Goal: Task Accomplishment & Management: Manage account settings

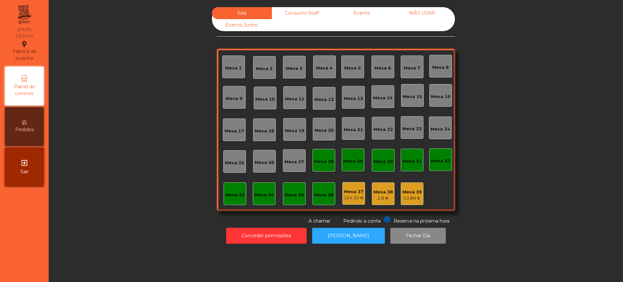
click at [145, 179] on div "Sala Consumo Staff Evento NÃO USAR Evento Junho Mesa 1 Mesa 2 Mesa 3 Mesa 4 Mes…" at bounding box center [335, 115] width 556 height 217
click at [250, 235] on button "Conceder permissões" at bounding box center [266, 236] width 80 height 16
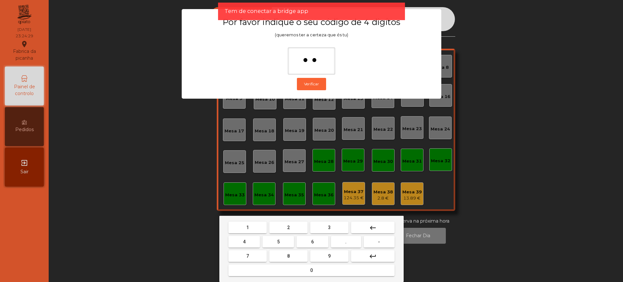
type input "***"
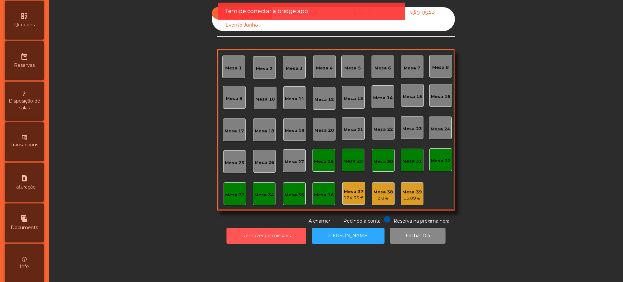
scroll to position [274, 0]
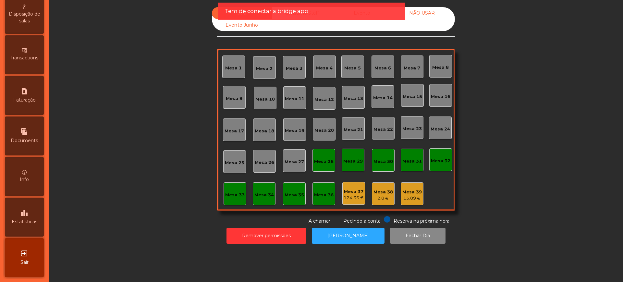
click at [21, 207] on div "leaderboard Estatísticas" at bounding box center [24, 216] width 39 height 39
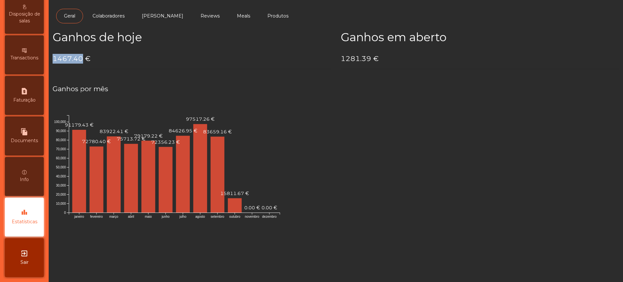
drag, startPoint x: 54, startPoint y: 58, endPoint x: 83, endPoint y: 58, distance: 28.2
click at [83, 58] on h4 "1467.40 €" at bounding box center [192, 59] width 278 height 10
copy h4 "1467.40"
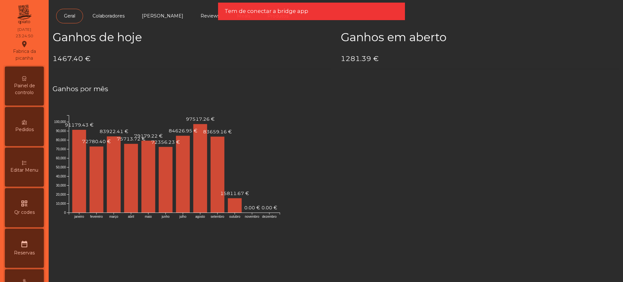
click at [24, 88] on span "Painel de controlo" at bounding box center [24, 89] width 36 height 14
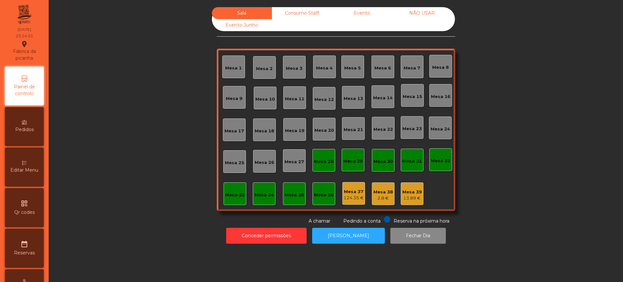
click at [362, 18] on div "Evento" at bounding box center [362, 13] width 60 height 12
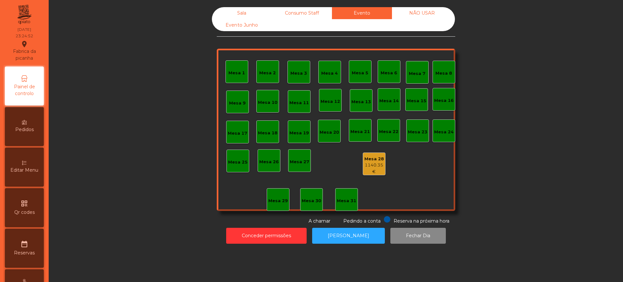
click at [371, 162] on div "1140.35 €" at bounding box center [374, 168] width 22 height 13
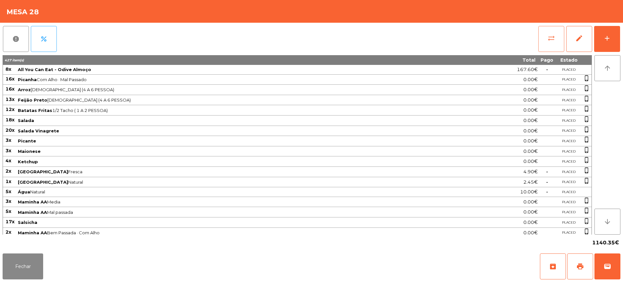
click at [554, 37] on span "sync_alt" at bounding box center [551, 38] width 8 height 8
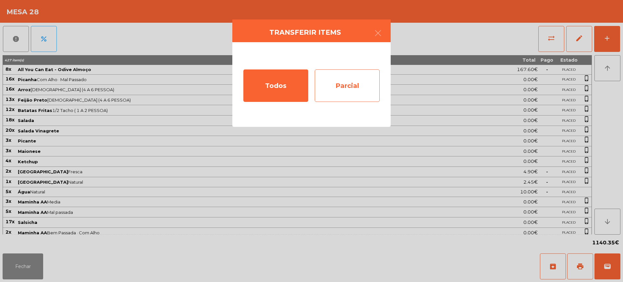
click at [326, 92] on div "Parcial" at bounding box center [347, 85] width 65 height 32
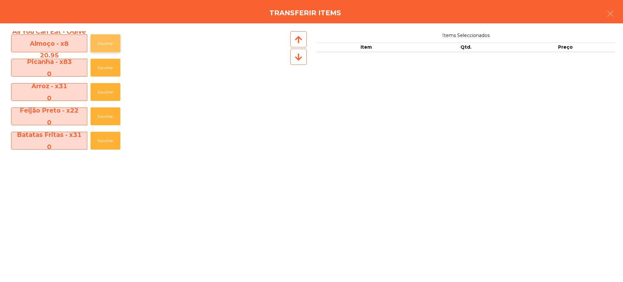
click at [108, 46] on button "Escolher" at bounding box center [105, 43] width 30 height 18
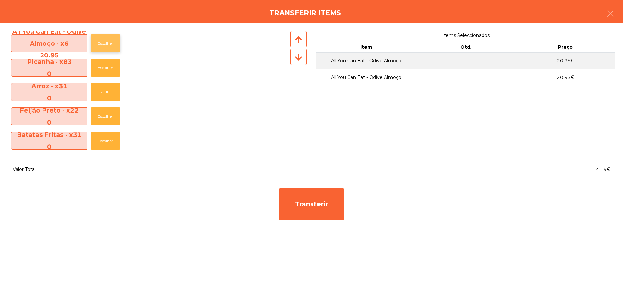
click at [108, 46] on button "Escolher" at bounding box center [105, 43] width 30 height 18
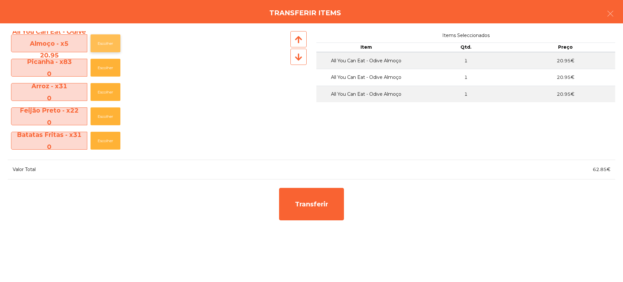
click at [108, 46] on button "Escolher" at bounding box center [105, 43] width 30 height 18
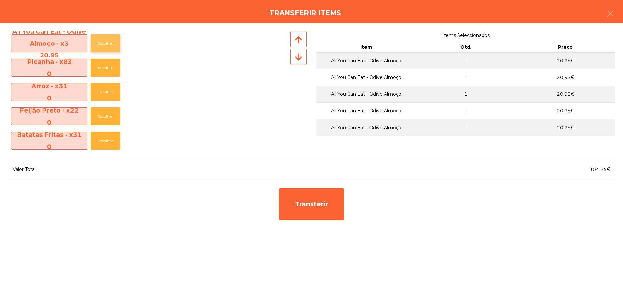
click at [108, 46] on button "Escolher" at bounding box center [105, 43] width 30 height 18
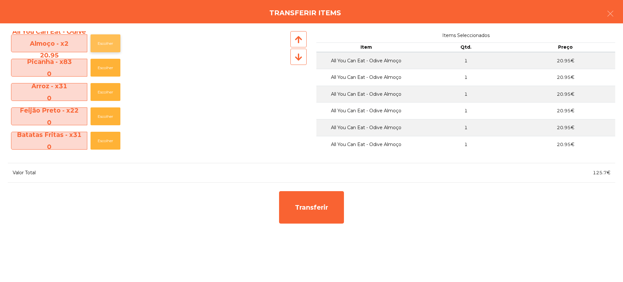
click at [108, 46] on button "Escolher" at bounding box center [105, 43] width 30 height 18
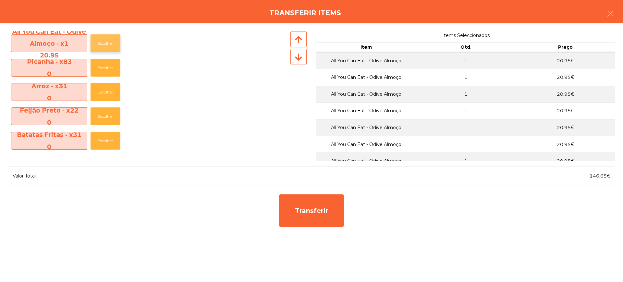
click at [108, 46] on button "Escolher" at bounding box center [105, 43] width 30 height 18
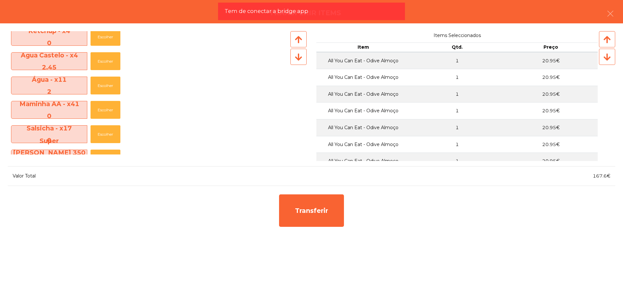
scroll to position [203, 0]
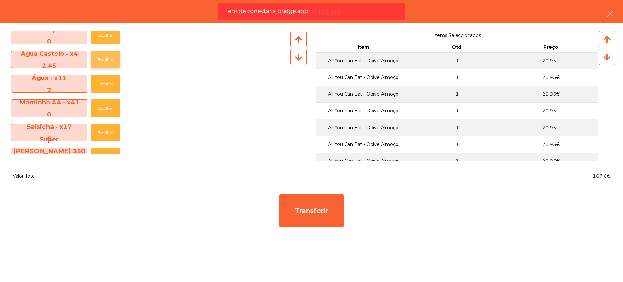
click at [116, 61] on button "Escolher" at bounding box center [105, 60] width 30 height 18
click at [110, 59] on button "Escolher" at bounding box center [105, 60] width 30 height 18
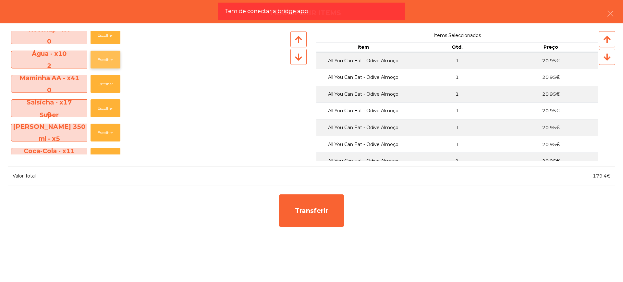
click at [110, 59] on button "Escolher" at bounding box center [105, 60] width 30 height 18
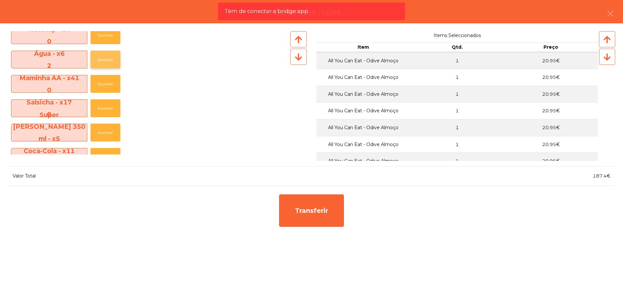
click at [110, 59] on button "Escolher" at bounding box center [105, 60] width 30 height 18
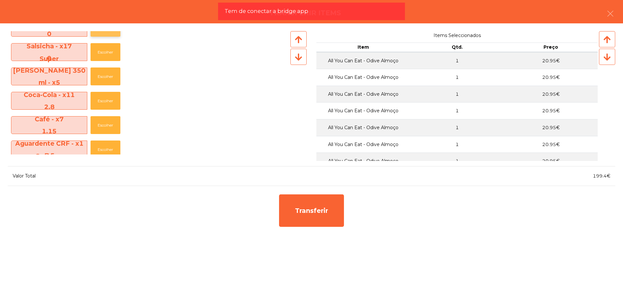
scroll to position [284, 0]
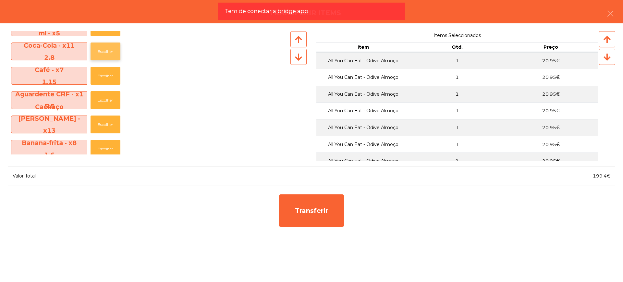
click at [112, 52] on button "Escolher" at bounding box center [105, 51] width 30 height 18
click at [110, 97] on button "Escolher" at bounding box center [105, 100] width 30 height 18
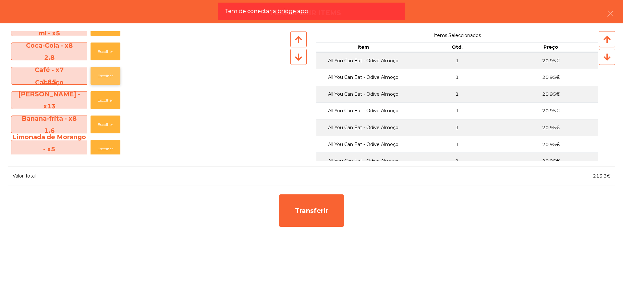
click at [112, 71] on button "Escolher" at bounding box center [105, 76] width 30 height 18
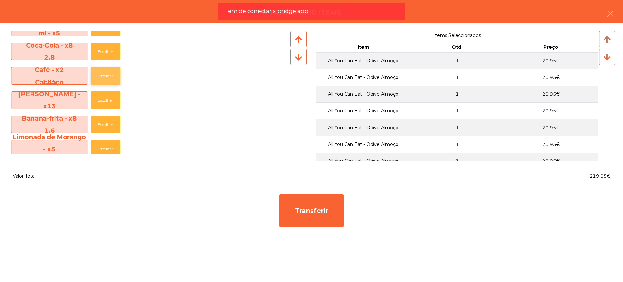
click at [112, 71] on button "Escolher" at bounding box center [105, 76] width 30 height 18
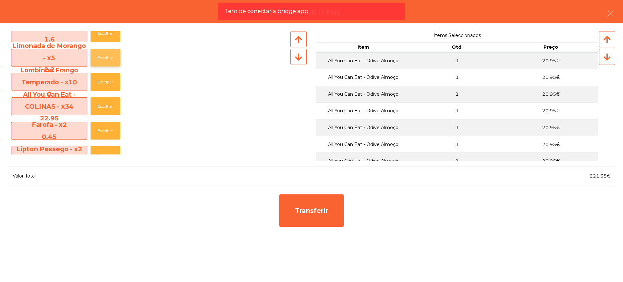
scroll to position [365, 0]
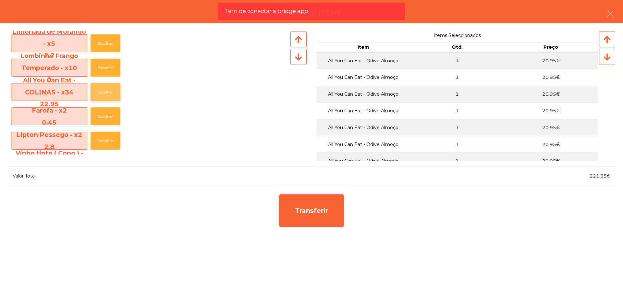
click at [109, 93] on button "Escolher" at bounding box center [105, 92] width 30 height 18
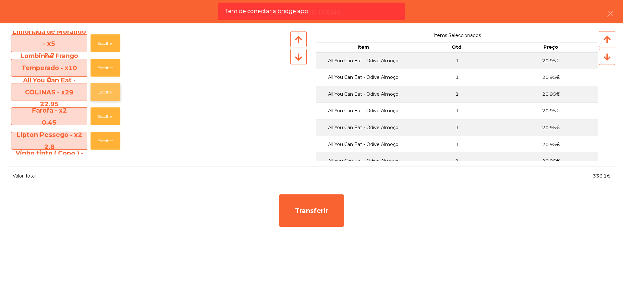
click at [109, 93] on button "Escolher" at bounding box center [105, 92] width 30 height 18
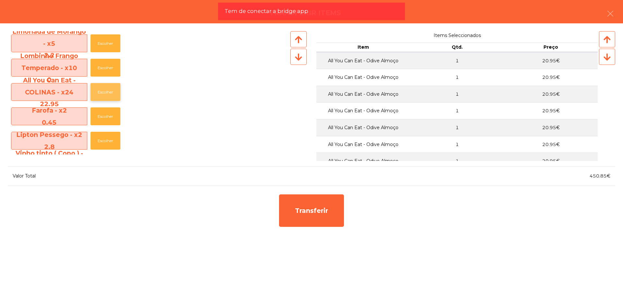
click at [109, 93] on button "Escolher" at bounding box center [105, 92] width 30 height 18
click at [106, 132] on button "Escolher" at bounding box center [105, 141] width 30 height 18
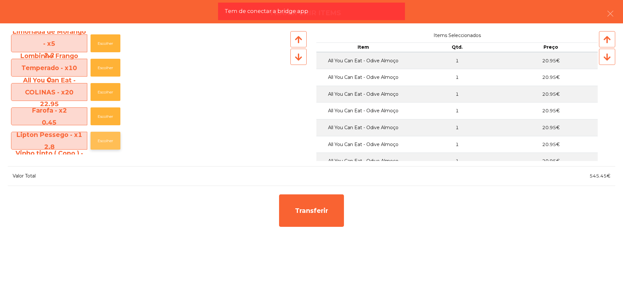
click at [106, 135] on button "Escolher" at bounding box center [105, 141] width 30 height 18
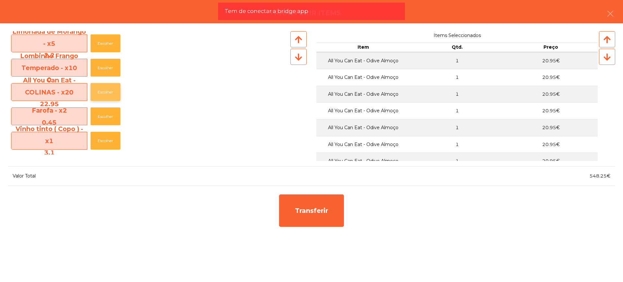
scroll to position [405, 0]
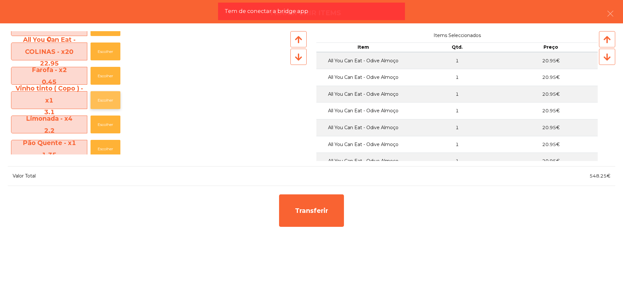
click at [106, 102] on button "Escolher" at bounding box center [105, 100] width 30 height 18
click at [608, 18] on button "button" at bounding box center [610, 14] width 18 height 19
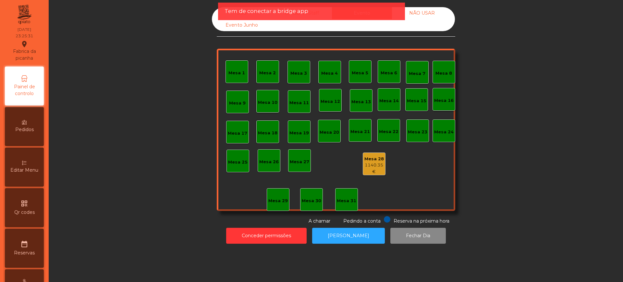
click at [372, 165] on div "1140.35 €" at bounding box center [374, 168] width 22 height 13
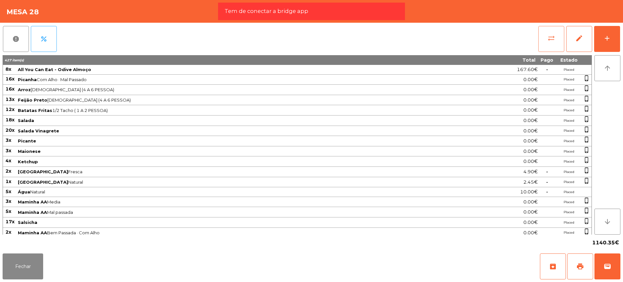
click at [548, 35] on span "sync_alt" at bounding box center [551, 38] width 8 height 8
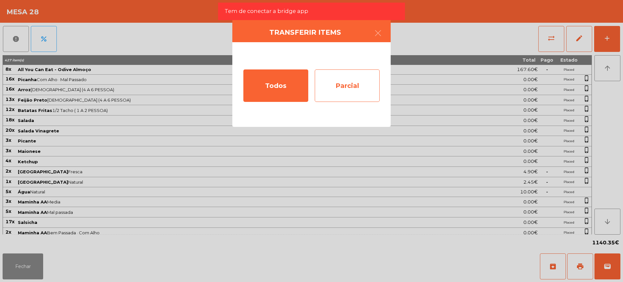
click at [360, 76] on div "Parcial" at bounding box center [347, 85] width 65 height 32
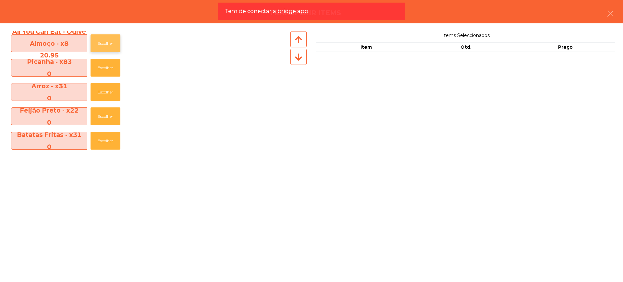
click at [100, 40] on button "Escolher" at bounding box center [105, 43] width 30 height 18
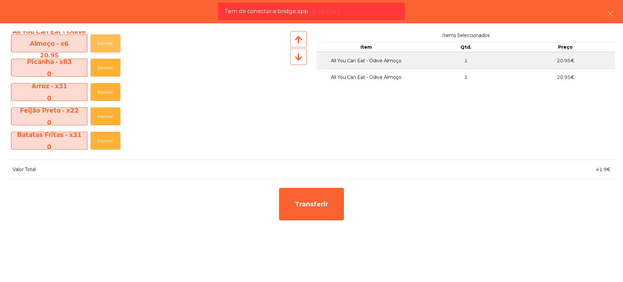
click at [100, 40] on button "Escolher" at bounding box center [105, 43] width 30 height 18
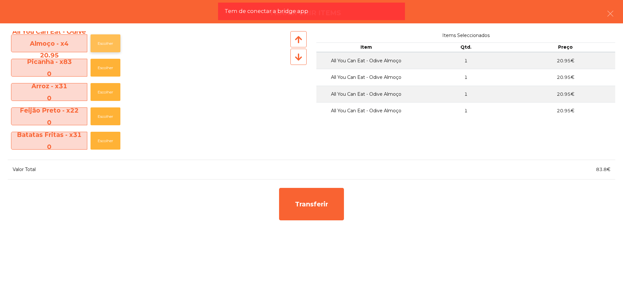
click at [100, 40] on button "Escolher" at bounding box center [105, 43] width 30 height 18
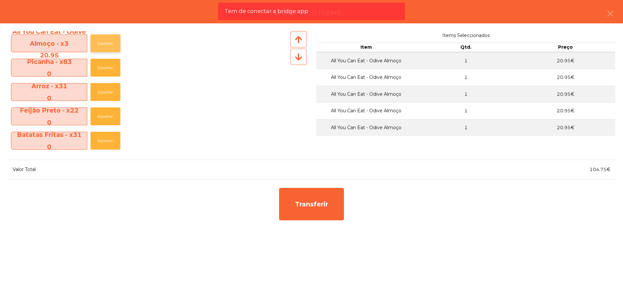
click at [100, 40] on button "Escolher" at bounding box center [105, 43] width 30 height 18
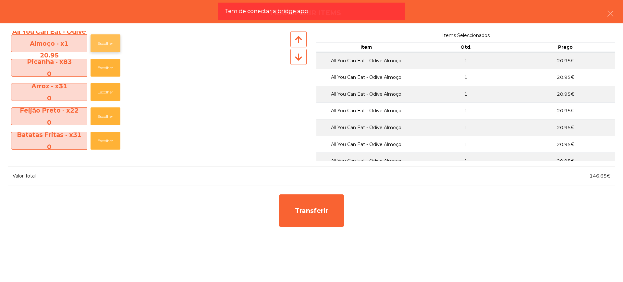
click at [100, 40] on button "Escolher" at bounding box center [105, 43] width 30 height 18
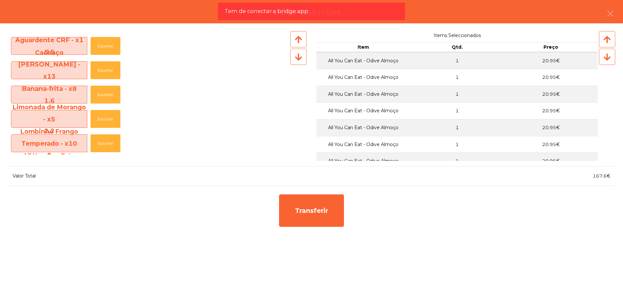
scroll to position [446, 0]
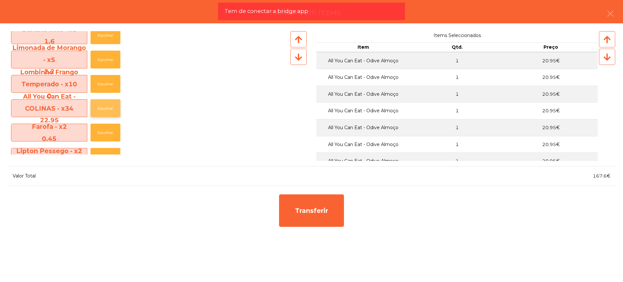
click at [106, 104] on button "Escolher" at bounding box center [105, 108] width 30 height 18
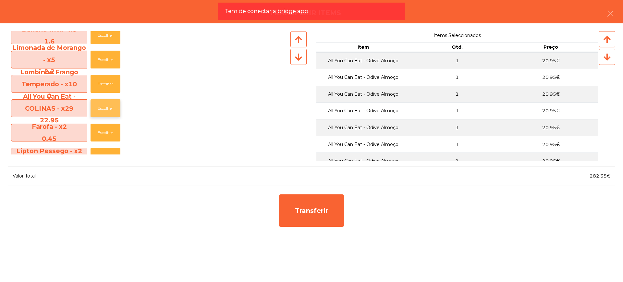
click at [106, 104] on button "Escolher" at bounding box center [105, 108] width 30 height 18
click at [107, 104] on button "Escolher" at bounding box center [105, 108] width 30 height 18
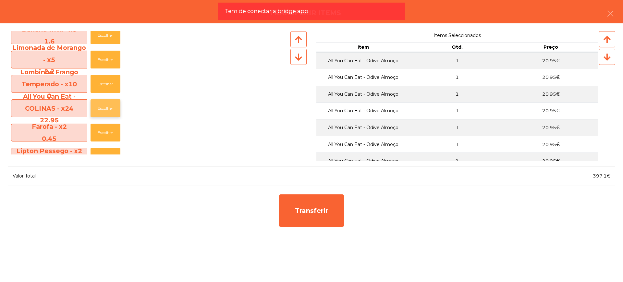
click at [107, 104] on button "Escolher" at bounding box center [105, 108] width 30 height 18
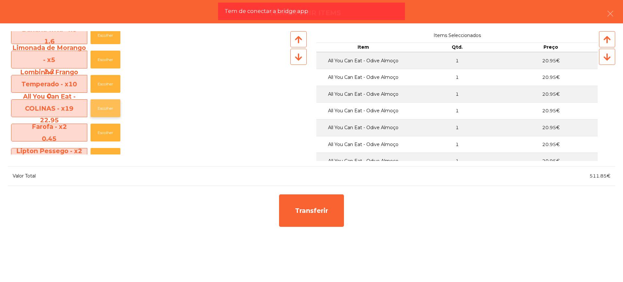
click at [107, 104] on button "Escolher" at bounding box center [105, 108] width 30 height 18
click at [610, 19] on button "button" at bounding box center [610, 14] width 18 height 19
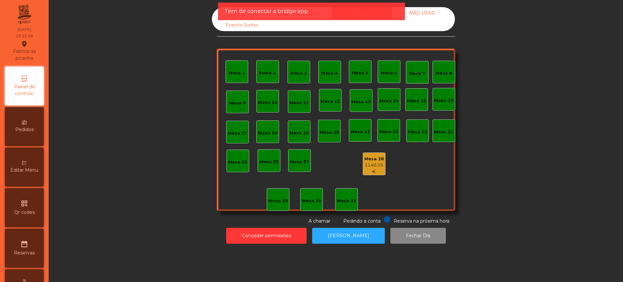
click at [372, 165] on div "1140.35 €" at bounding box center [374, 168] width 22 height 13
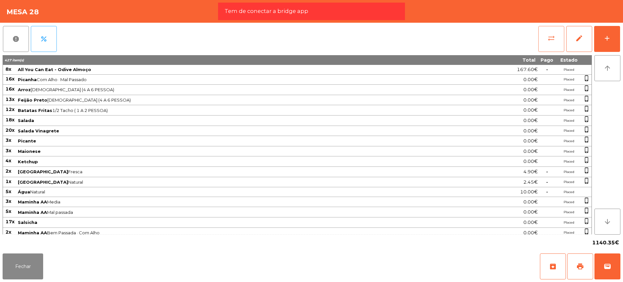
click at [545, 37] on button "sync_alt" at bounding box center [551, 39] width 26 height 26
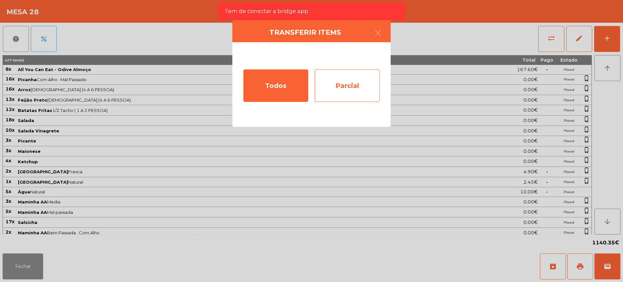
click at [341, 85] on div "Parcial" at bounding box center [347, 85] width 65 height 32
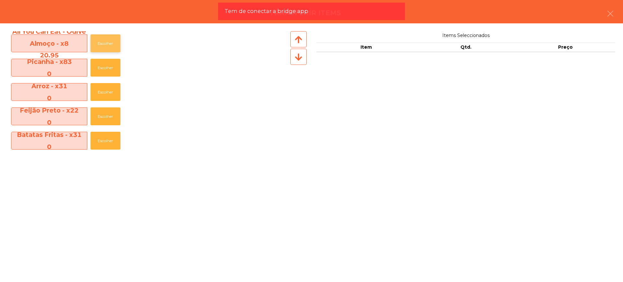
click at [109, 42] on button "Escolher" at bounding box center [105, 43] width 30 height 18
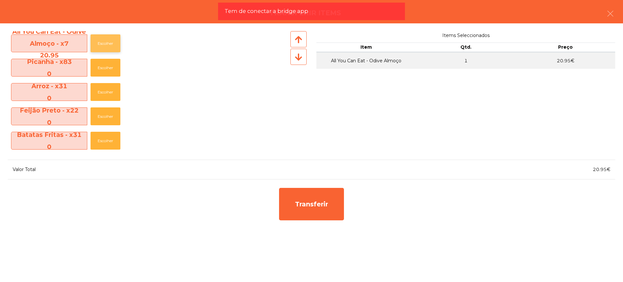
click at [109, 42] on button "Escolher" at bounding box center [105, 43] width 30 height 18
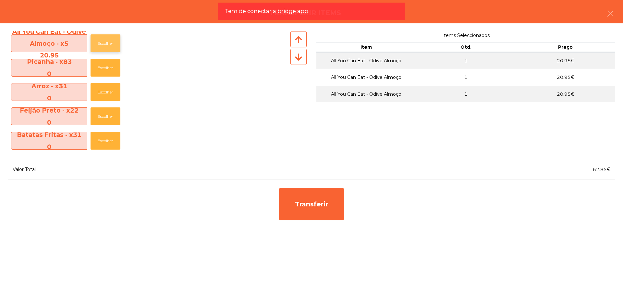
click at [109, 42] on button "Escolher" at bounding box center [105, 43] width 30 height 18
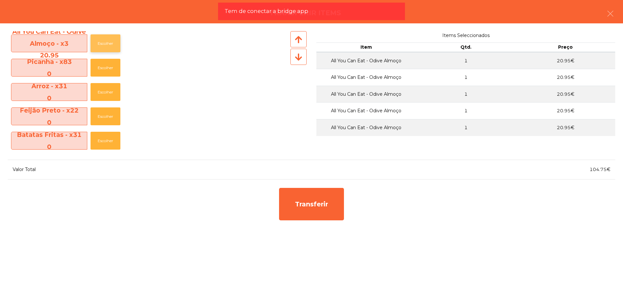
click at [109, 42] on button "Escolher" at bounding box center [105, 43] width 30 height 18
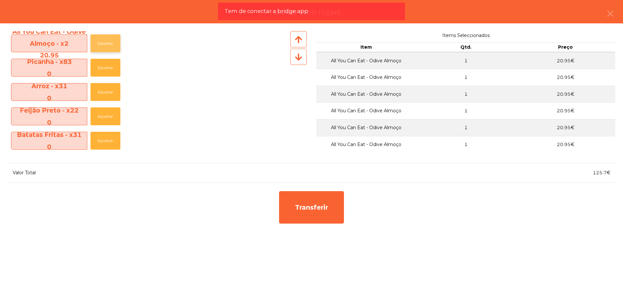
click at [109, 42] on button "Escolher" at bounding box center [105, 43] width 30 height 18
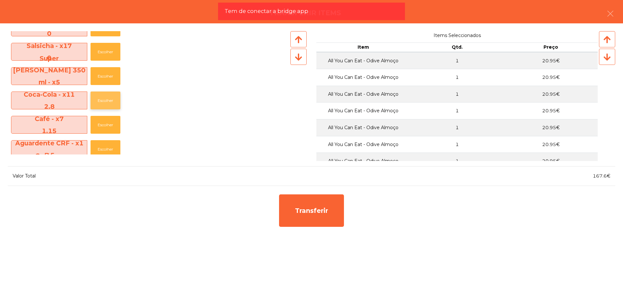
scroll to position [284, 0]
click at [111, 98] on button "Escolher" at bounding box center [105, 100] width 30 height 18
click at [110, 98] on button "Escolher" at bounding box center [105, 100] width 30 height 18
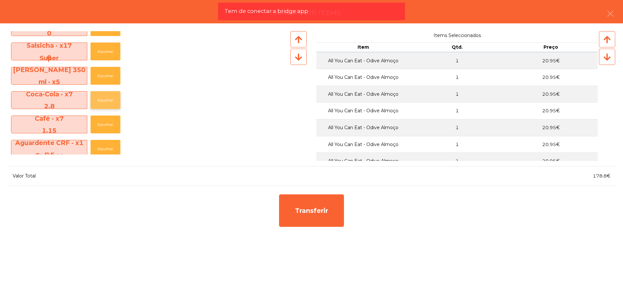
click at [110, 98] on button "Escolher" at bounding box center [105, 100] width 30 height 18
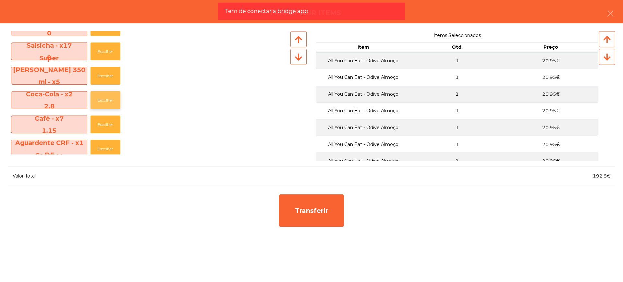
click at [110, 98] on button "Escolher" at bounding box center [105, 100] width 30 height 18
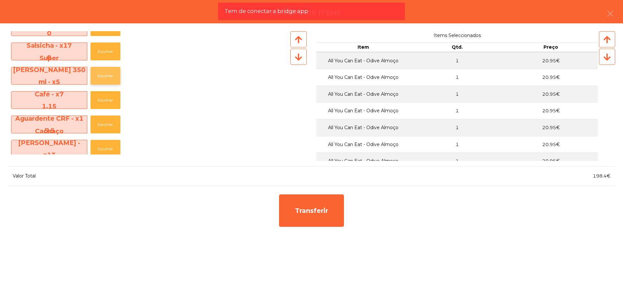
click at [112, 81] on button "Escolher" at bounding box center [105, 76] width 30 height 18
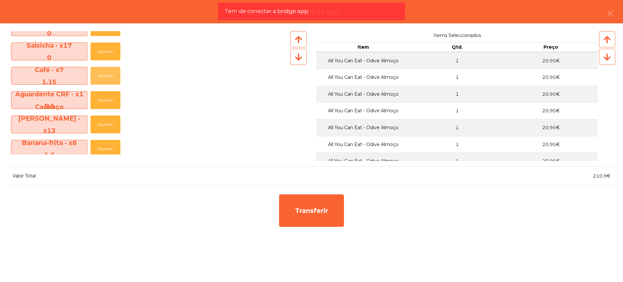
click at [112, 81] on button "Escolher" at bounding box center [105, 76] width 30 height 18
click at [111, 99] on button "Escolher" at bounding box center [105, 100] width 30 height 18
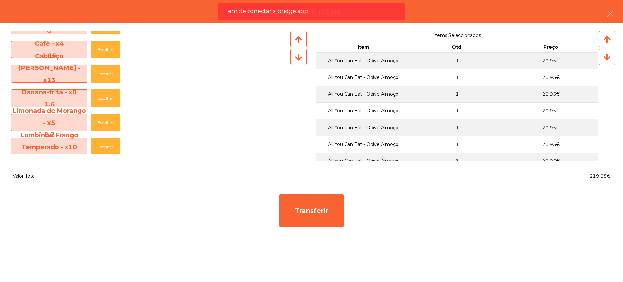
scroll to position [324, 0]
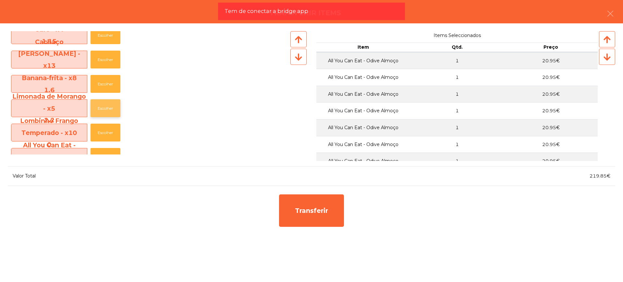
click at [110, 104] on button "Escolher" at bounding box center [105, 108] width 30 height 18
click at [109, 106] on button "Escolher" at bounding box center [105, 108] width 30 height 18
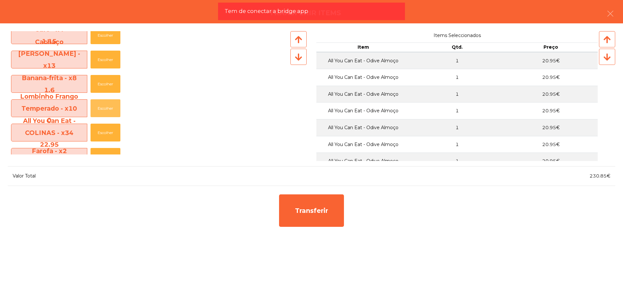
click at [109, 106] on button "Escolher" at bounding box center [105, 108] width 30 height 18
click at [108, 130] on button "Escolher" at bounding box center [105, 133] width 30 height 18
click at [108, 131] on button "Escolher" at bounding box center [105, 133] width 30 height 18
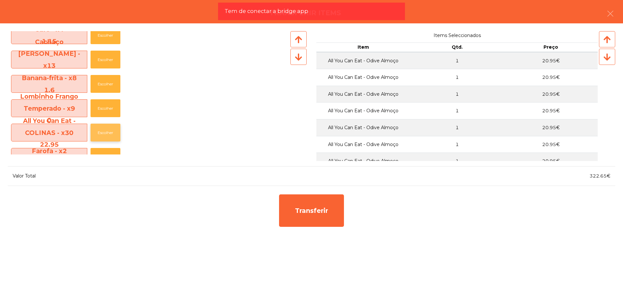
click at [108, 131] on button "Escolher" at bounding box center [105, 133] width 30 height 18
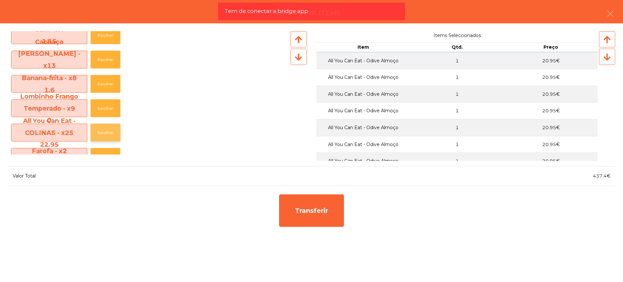
click at [108, 131] on button "Escolher" at bounding box center [105, 133] width 30 height 18
click at [109, 84] on button "Escolher" at bounding box center [105, 84] width 30 height 18
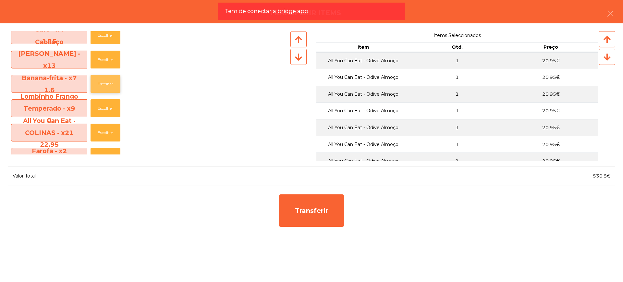
click at [109, 84] on button "Escolher" at bounding box center [105, 84] width 30 height 18
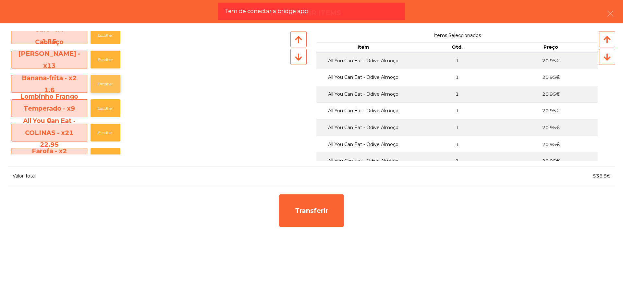
click at [109, 84] on button "Escolher" at bounding box center [105, 84] width 30 height 18
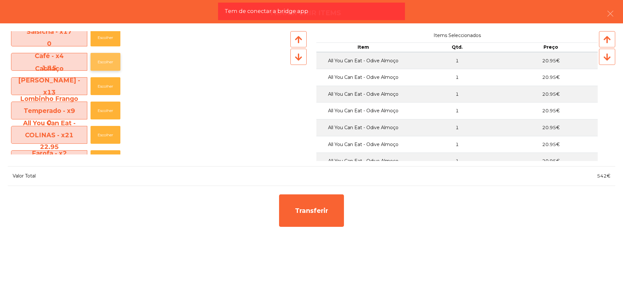
scroll to position [284, 0]
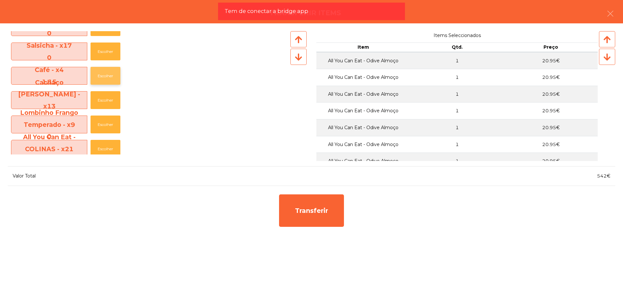
click at [109, 74] on button "Escolher" at bounding box center [105, 76] width 30 height 18
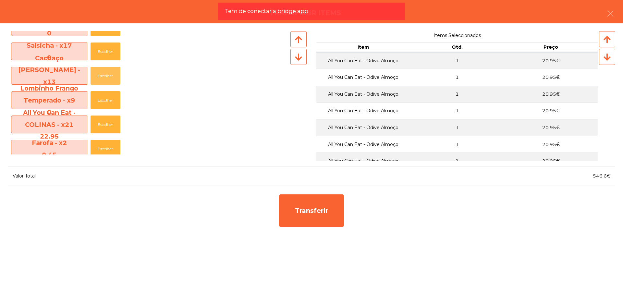
click at [109, 74] on button "Escolher" at bounding box center [105, 76] width 30 height 18
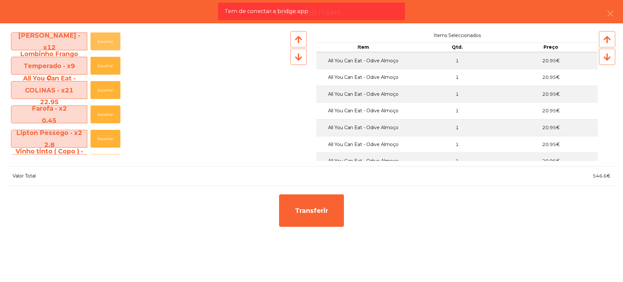
scroll to position [405, 0]
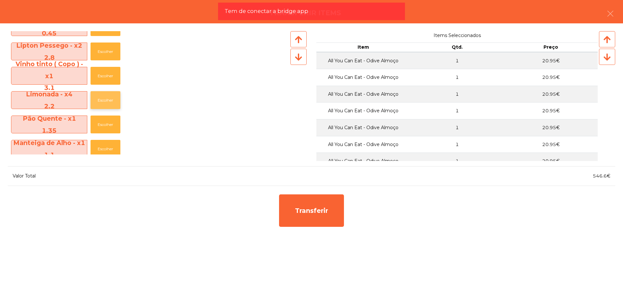
click at [107, 100] on button "Escolher" at bounding box center [105, 100] width 30 height 18
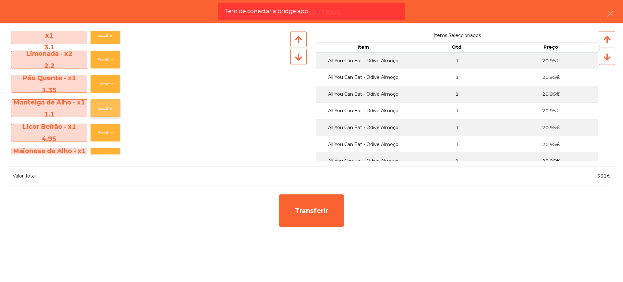
click at [109, 107] on button "Escolher" at bounding box center [105, 108] width 30 height 18
drag, startPoint x: 595, startPoint y: 175, endPoint x: 601, endPoint y: 175, distance: 5.8
click at [601, 175] on span "552.1€" at bounding box center [601, 176] width 18 height 6
drag, startPoint x: 594, startPoint y: 174, endPoint x: 605, endPoint y: 176, distance: 11.9
click at [605, 176] on span "552.1€" at bounding box center [601, 176] width 18 height 6
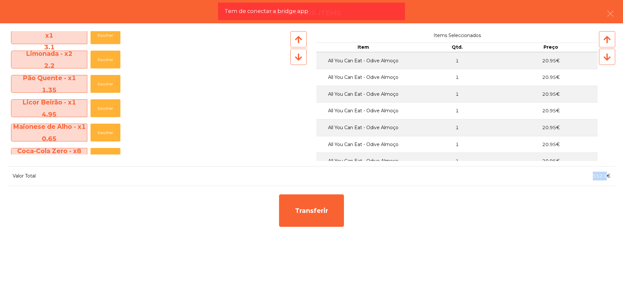
copy span "552.1"
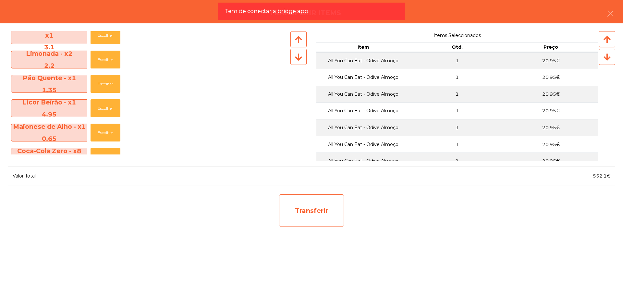
click at [302, 199] on div "Transferir" at bounding box center [311, 210] width 65 height 32
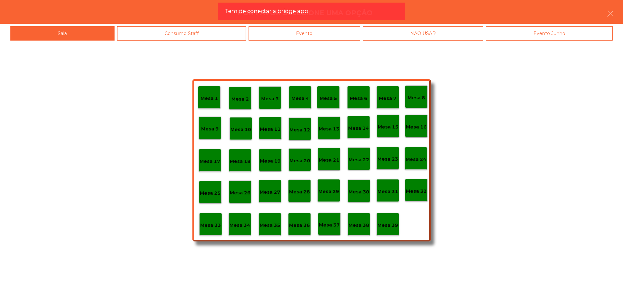
click at [323, 186] on div "Mesa 29" at bounding box center [328, 190] width 21 height 10
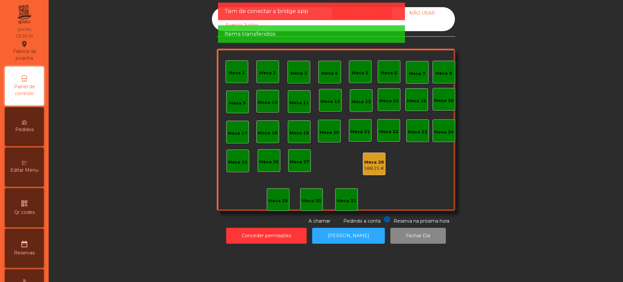
click at [376, 161] on div "Mesa 28" at bounding box center [374, 162] width 20 height 6
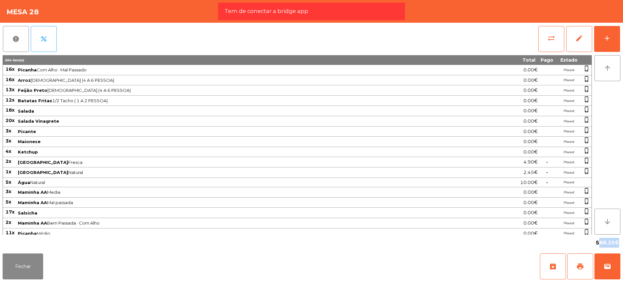
drag, startPoint x: 598, startPoint y: 245, endPoint x: 614, endPoint y: 246, distance: 15.3
click at [614, 246] on div "588.25€" at bounding box center [607, 242] width 26 height 11
copy span "588.25"
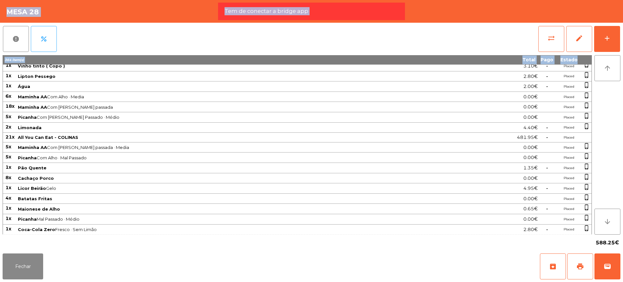
scroll to position [440, 0]
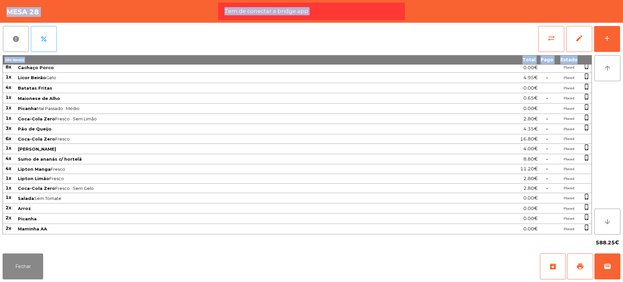
drag, startPoint x: 6, startPoint y: 67, endPoint x: 591, endPoint y: 228, distance: 606.8
copy tbody "25l Ipsumdo Sit Amet · Con Adipisc 8.92€ Elitse doeiu_tempor 58i Utlab 2 Etdol …"
click at [585, 42] on button "edit" at bounding box center [579, 39] width 26 height 26
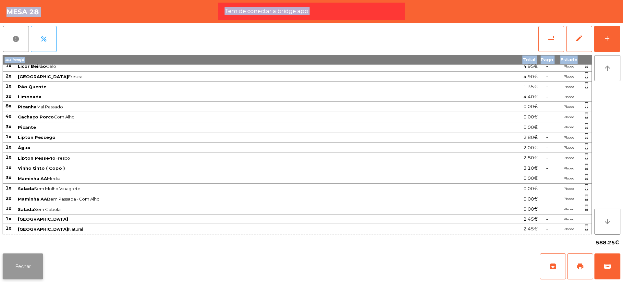
click at [32, 266] on button "Fechar" at bounding box center [23, 266] width 41 height 26
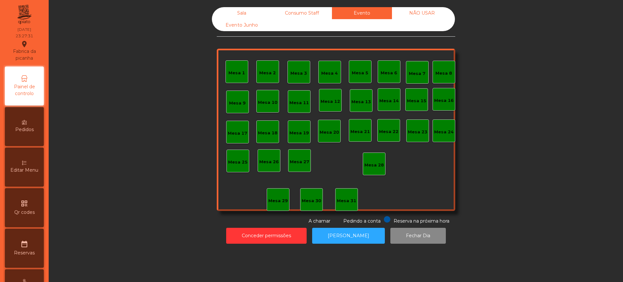
click at [230, 13] on div "Sala" at bounding box center [242, 13] width 60 height 12
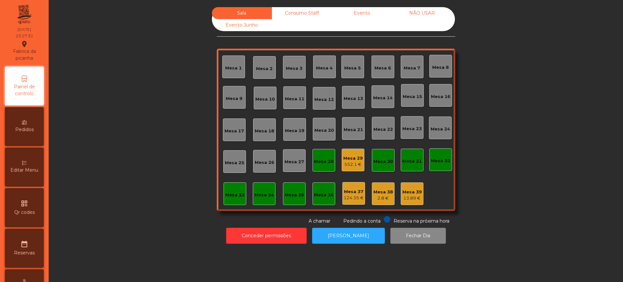
click at [353, 160] on div "Mesa 29" at bounding box center [352, 158] width 19 height 6
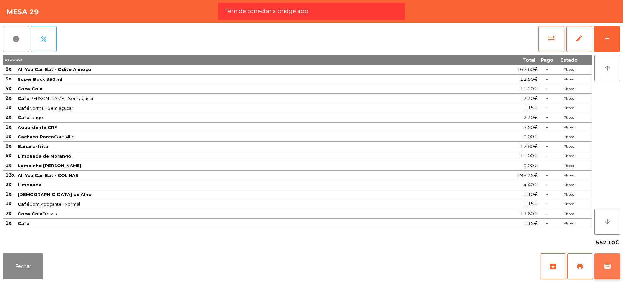
click at [602, 259] on button "wallet" at bounding box center [607, 266] width 26 height 26
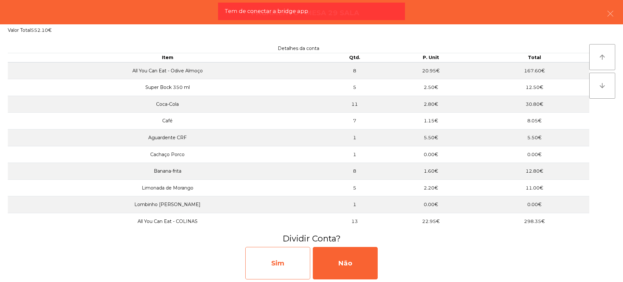
click at [274, 259] on div "Sim" at bounding box center [277, 263] width 65 height 32
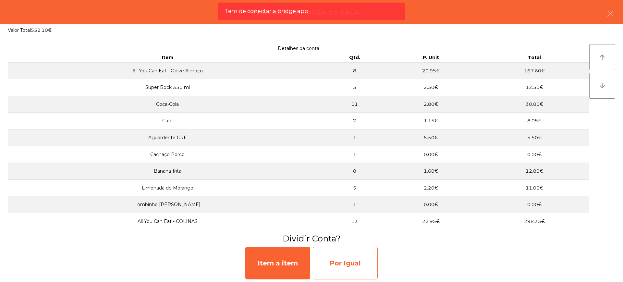
click at [348, 261] on div "Por Igual" at bounding box center [345, 263] width 65 height 32
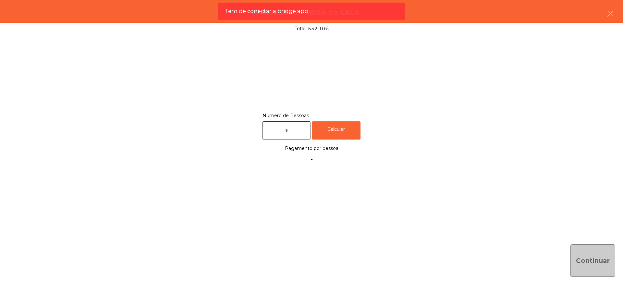
click at [281, 113] on label "Numero de Pessoas" at bounding box center [311, 115] width 98 height 9
click at [290, 126] on input "text" at bounding box center [286, 130] width 48 height 18
click at [292, 126] on input "text" at bounding box center [286, 130] width 48 height 18
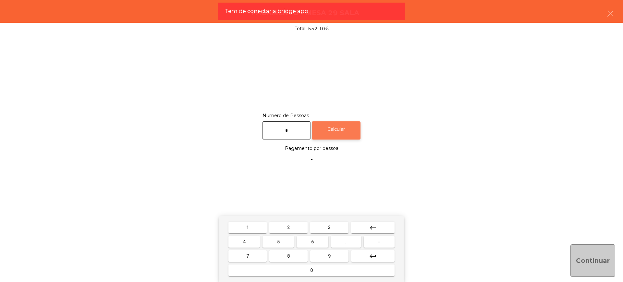
type input "*"
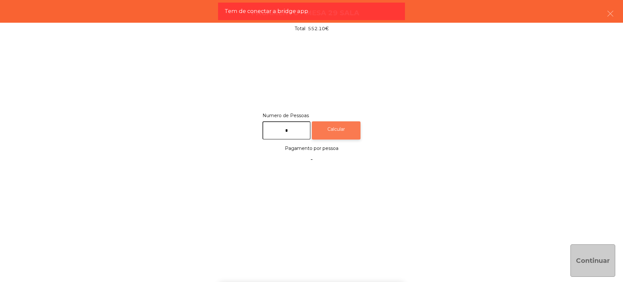
click at [326, 130] on div "Calcular" at bounding box center [336, 130] width 49 height 18
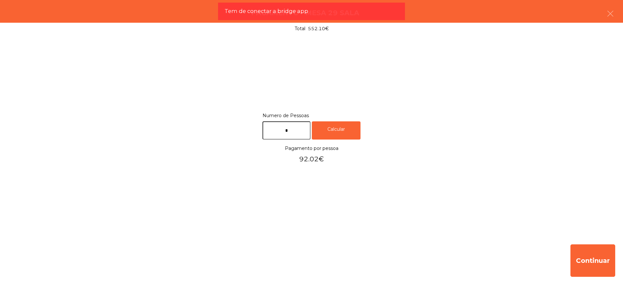
click at [594, 280] on div "Continuar" at bounding box center [311, 260] width 623 height 43
click at [584, 263] on button "Continuar" at bounding box center [592, 260] width 45 height 32
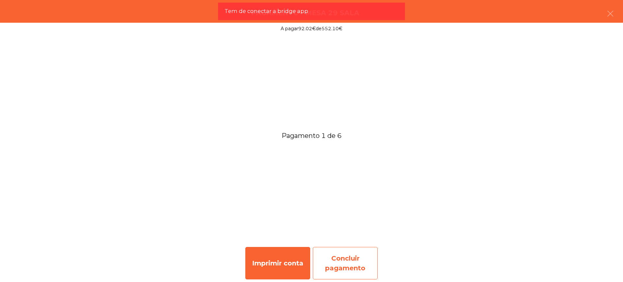
click at [360, 260] on div "Concluir pagamento" at bounding box center [345, 263] width 65 height 32
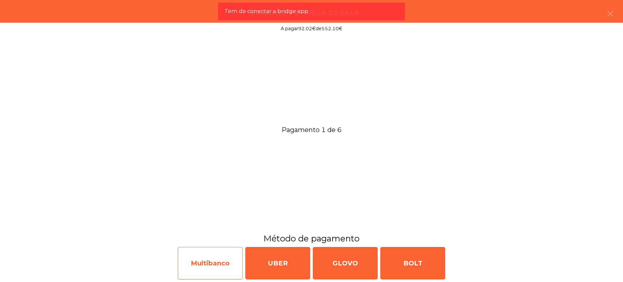
click at [219, 262] on div "Multibanco" at bounding box center [210, 263] width 65 height 32
select select "**"
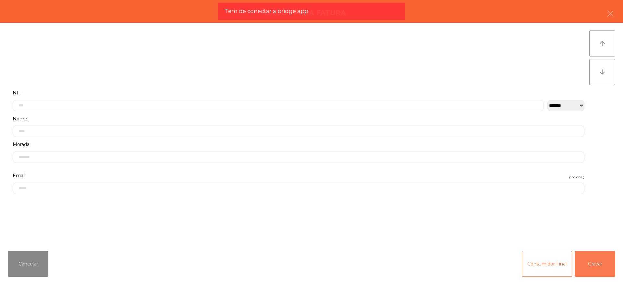
drag, startPoint x: 596, startPoint y: 261, endPoint x: 579, endPoint y: 256, distance: 17.7
click at [597, 261] on button "Gravar" at bounding box center [594, 264] width 41 height 26
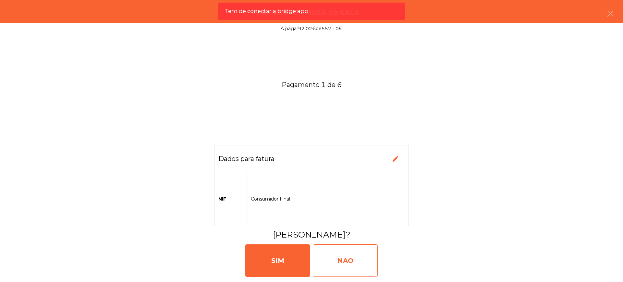
click at [339, 256] on div "NAO" at bounding box center [345, 260] width 65 height 32
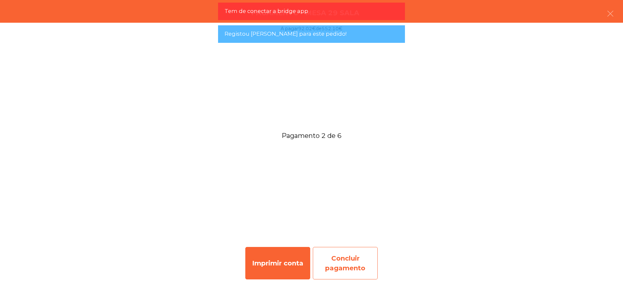
click at [339, 270] on div "Concluir pagamento" at bounding box center [345, 263] width 65 height 32
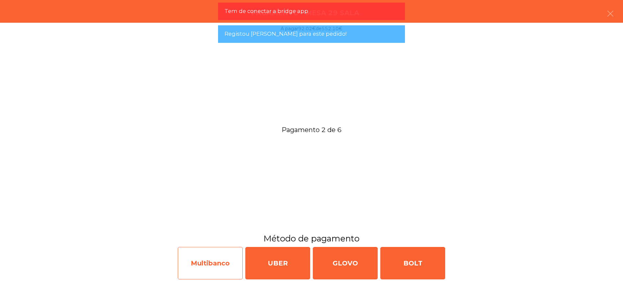
click at [203, 265] on div "Multibanco" at bounding box center [210, 263] width 65 height 32
select select "**"
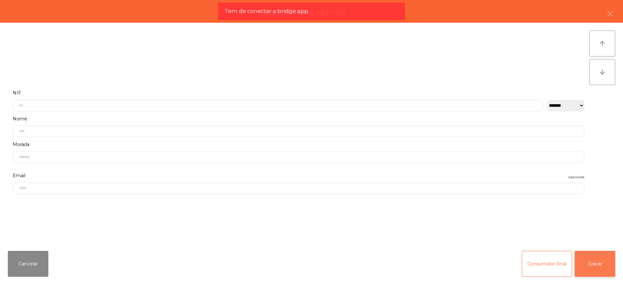
click at [604, 263] on button "Gravar" at bounding box center [594, 264] width 41 height 26
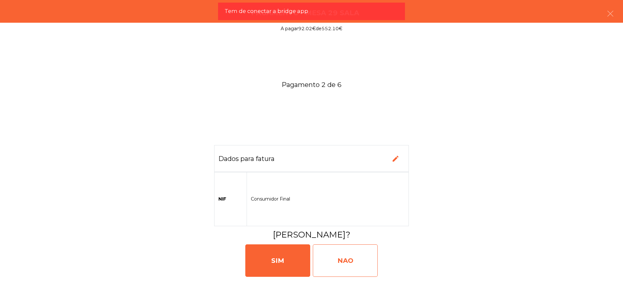
click at [358, 261] on div "NAO" at bounding box center [345, 260] width 65 height 32
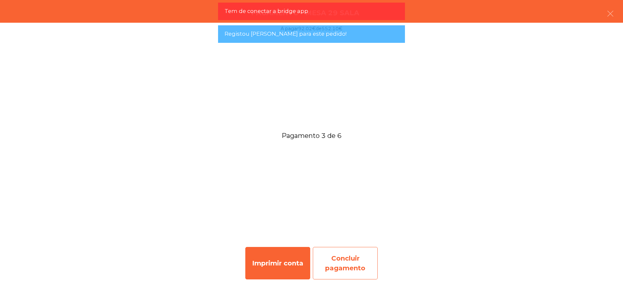
click at [348, 260] on div "Concluir pagamento" at bounding box center [345, 263] width 65 height 32
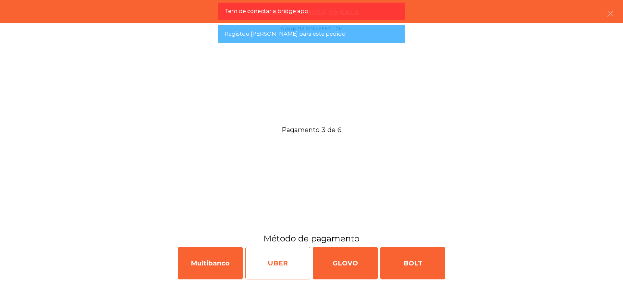
click at [250, 258] on div "UBER" at bounding box center [277, 263] width 65 height 32
select select "**"
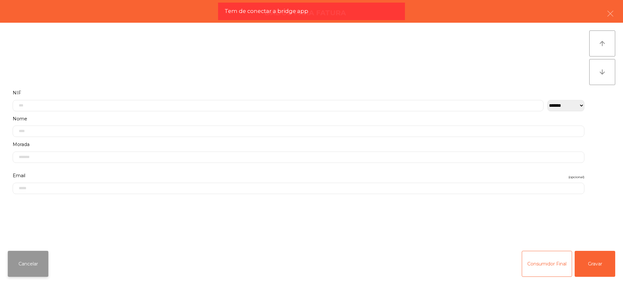
click at [35, 260] on button "Cancelar" at bounding box center [28, 264] width 41 height 26
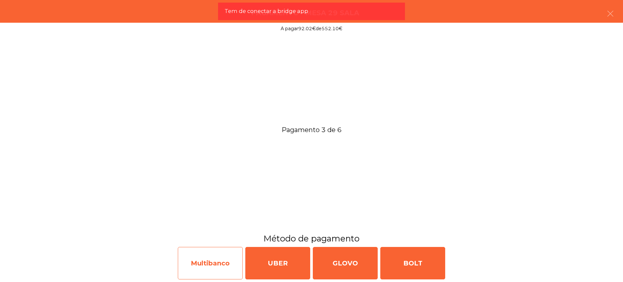
click at [202, 270] on div "Multibanco" at bounding box center [210, 263] width 65 height 32
select select "**"
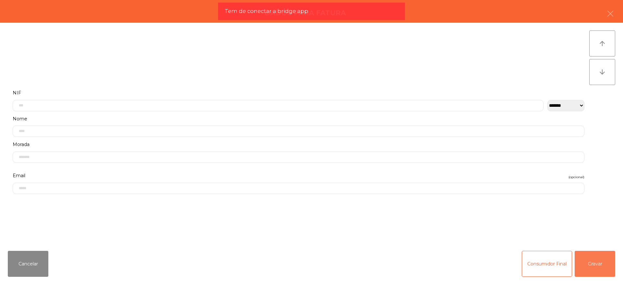
click at [612, 265] on button "Gravar" at bounding box center [594, 264] width 41 height 26
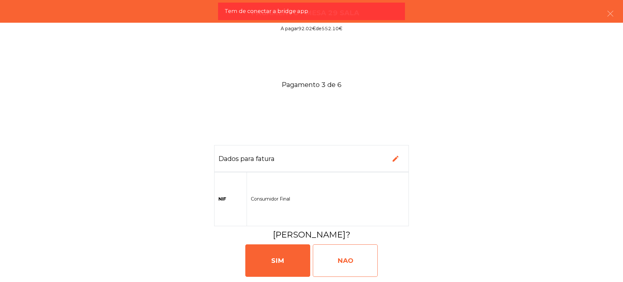
click at [368, 256] on div "NAO" at bounding box center [345, 260] width 65 height 32
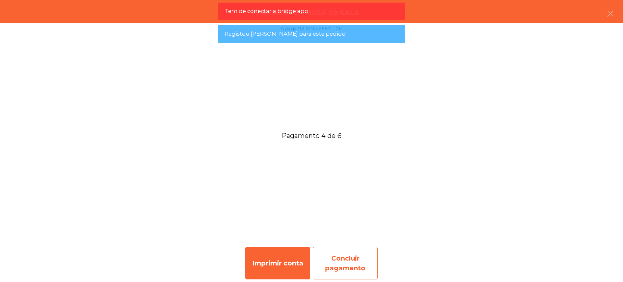
click at [336, 248] on div "Concluir pagamento" at bounding box center [345, 263] width 65 height 32
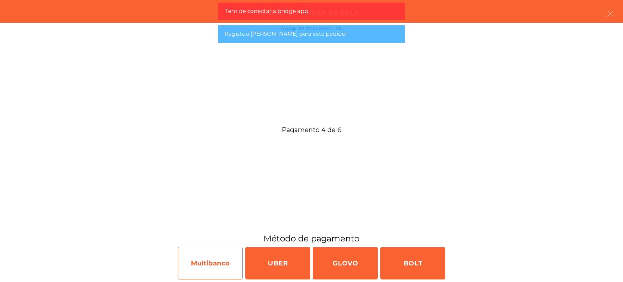
click at [232, 258] on div "Multibanco" at bounding box center [210, 263] width 65 height 32
select select "**"
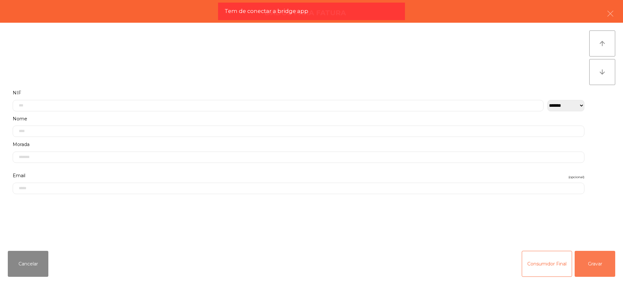
click at [588, 263] on button "Gravar" at bounding box center [594, 264] width 41 height 26
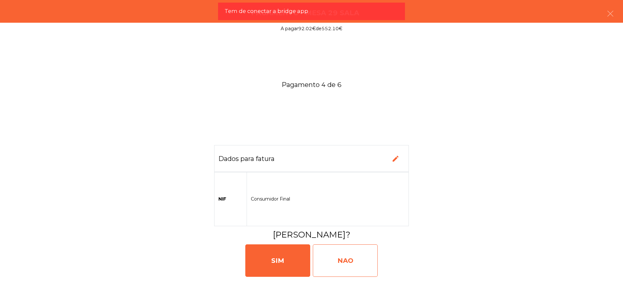
click at [375, 252] on div "NAO" at bounding box center [345, 260] width 65 height 32
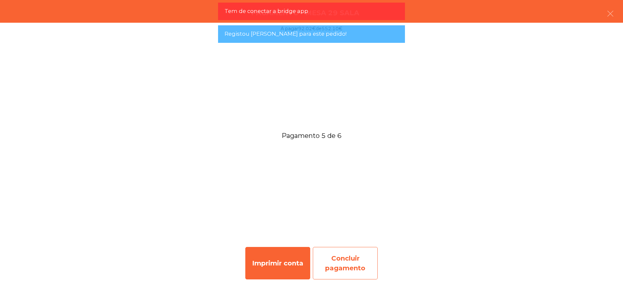
click at [343, 248] on div "Concluir pagamento" at bounding box center [345, 263] width 65 height 32
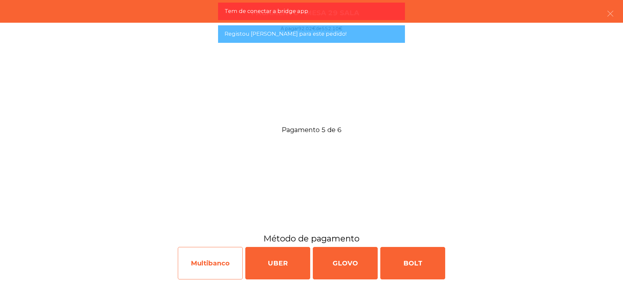
click at [224, 262] on div "Multibanco" at bounding box center [210, 263] width 65 height 32
select select "**"
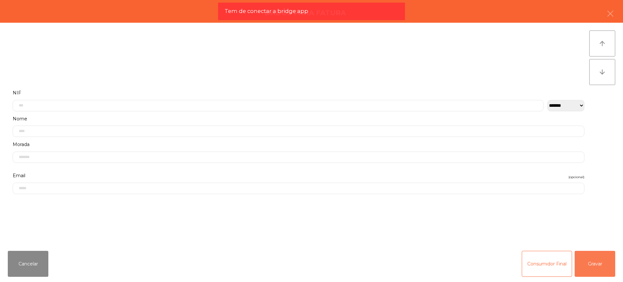
click at [594, 264] on button "Gravar" at bounding box center [594, 264] width 41 height 26
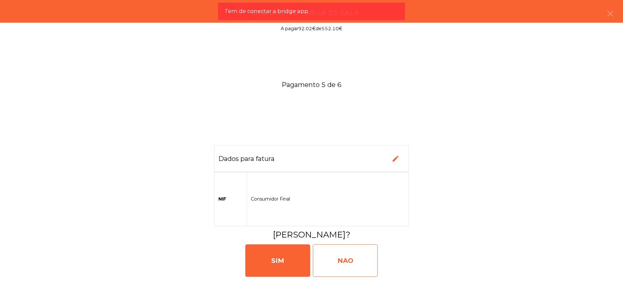
click at [375, 266] on div "NAO" at bounding box center [345, 260] width 65 height 32
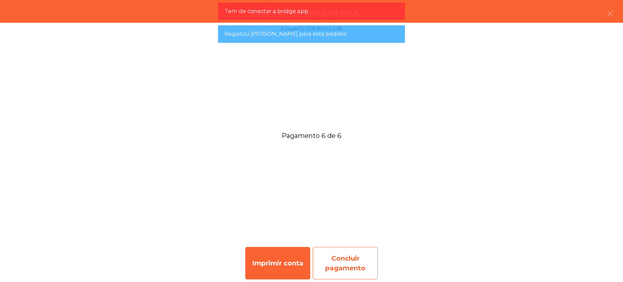
click at [351, 262] on div "Concluir pagamento" at bounding box center [345, 263] width 65 height 32
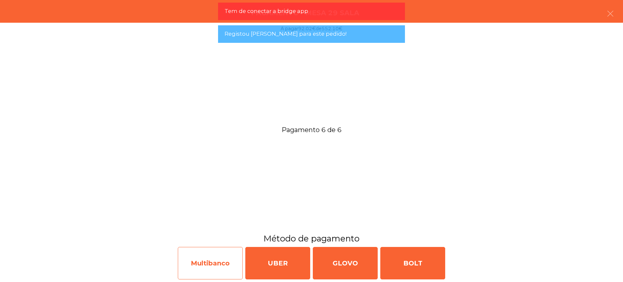
click at [215, 268] on div "Multibanco" at bounding box center [210, 263] width 65 height 32
select select "**"
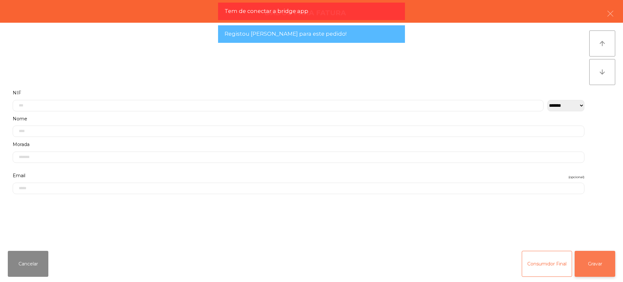
click at [600, 266] on button "Gravar" at bounding box center [594, 264] width 41 height 26
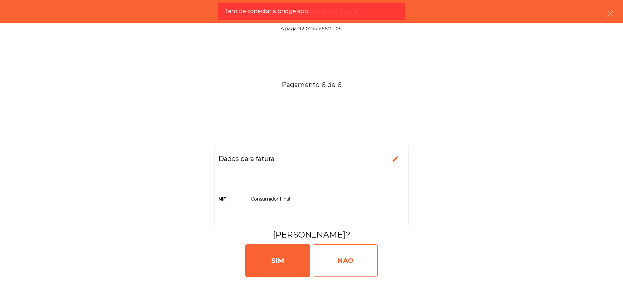
click at [352, 254] on div "NAO" at bounding box center [345, 260] width 65 height 32
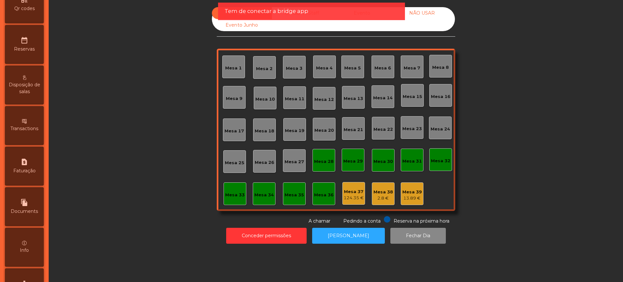
scroll to position [274, 0]
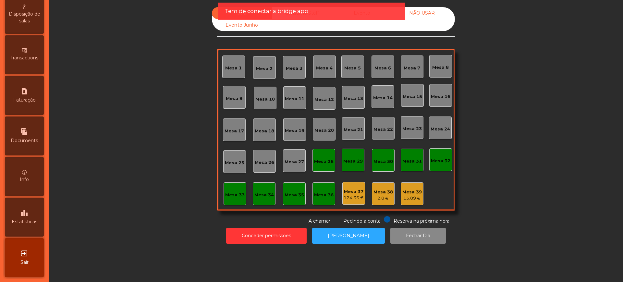
click at [34, 209] on div "leaderboard Estatísticas" at bounding box center [24, 216] width 39 height 39
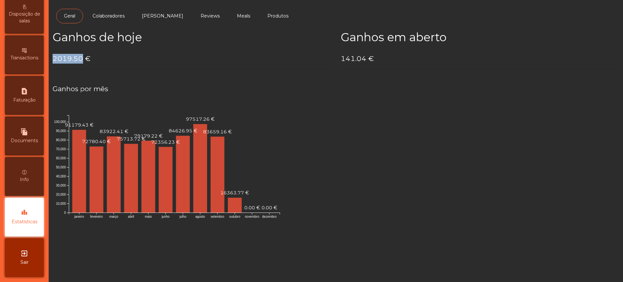
drag, startPoint x: 53, startPoint y: 57, endPoint x: 80, endPoint y: 57, distance: 27.2
click at [80, 57] on h4 "2019.50 €" at bounding box center [192, 59] width 278 height 10
copy h4 "2019.50"
